Goal: Information Seeking & Learning: Check status

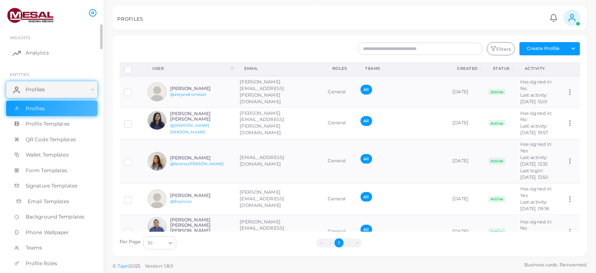
click at [46, 198] on span "Email Templates" at bounding box center [49, 201] width 42 height 7
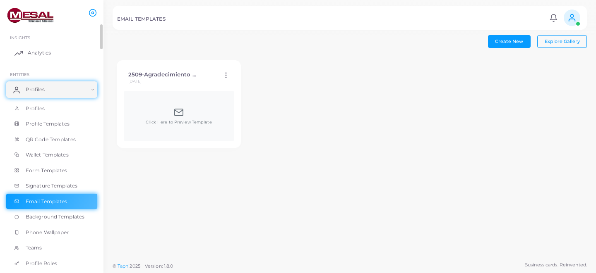
click at [31, 53] on span "Analytics" at bounding box center [39, 52] width 23 height 7
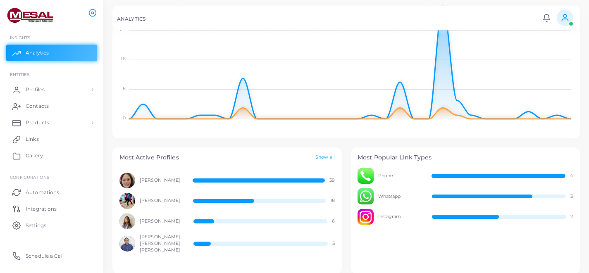
scroll to position [160, 0]
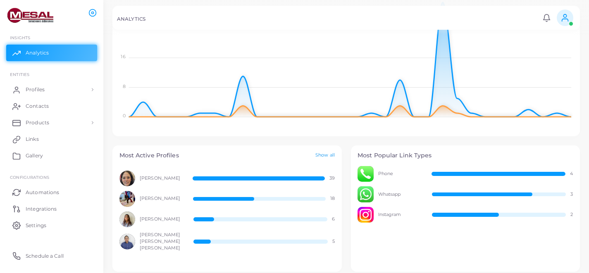
click at [333, 153] on link "Show all" at bounding box center [325, 155] width 19 height 7
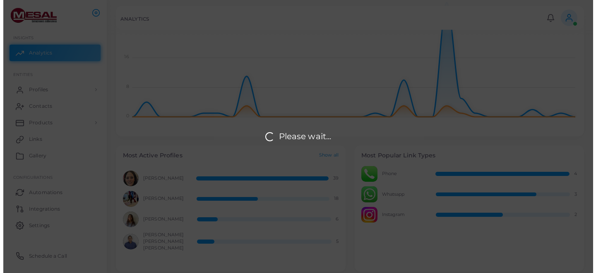
scroll to position [7, 6]
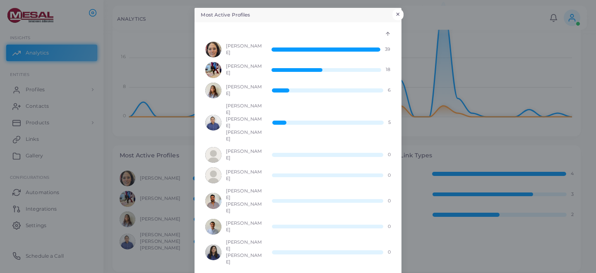
click at [400, 20] on button "×" at bounding box center [397, 14] width 11 height 11
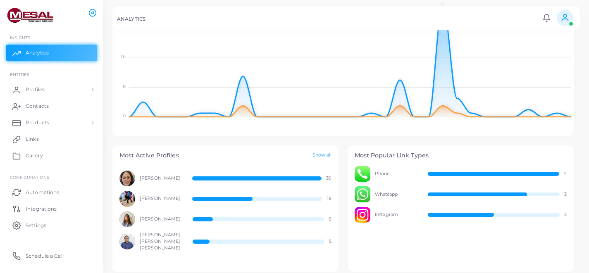
scroll to position [7, 7]
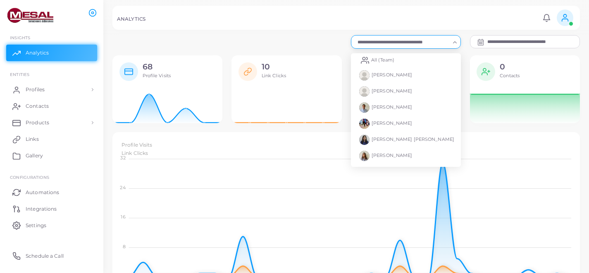
click at [402, 43] on input "Search for option" at bounding box center [402, 42] width 95 height 9
click at [401, 30] on div at bounding box center [294, 17] width 589 height 35
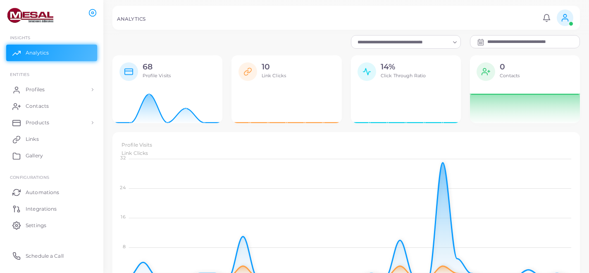
click at [531, 43] on input "**********" at bounding box center [534, 42] width 92 height 12
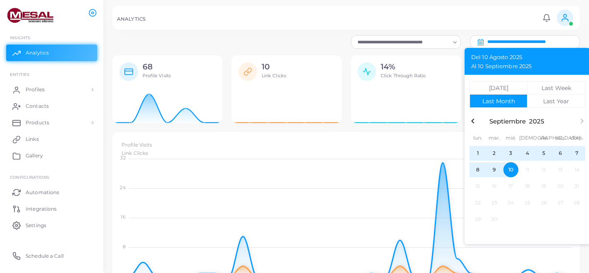
click at [512, 170] on span "10" at bounding box center [511, 170] width 15 height 15
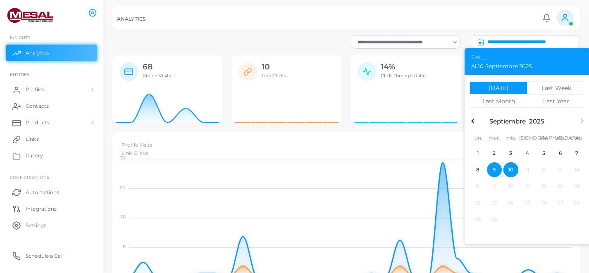
click at [493, 168] on span "9" at bounding box center [494, 170] width 15 height 15
type input "**********"
